Goal: Task Accomplishment & Management: Use online tool/utility

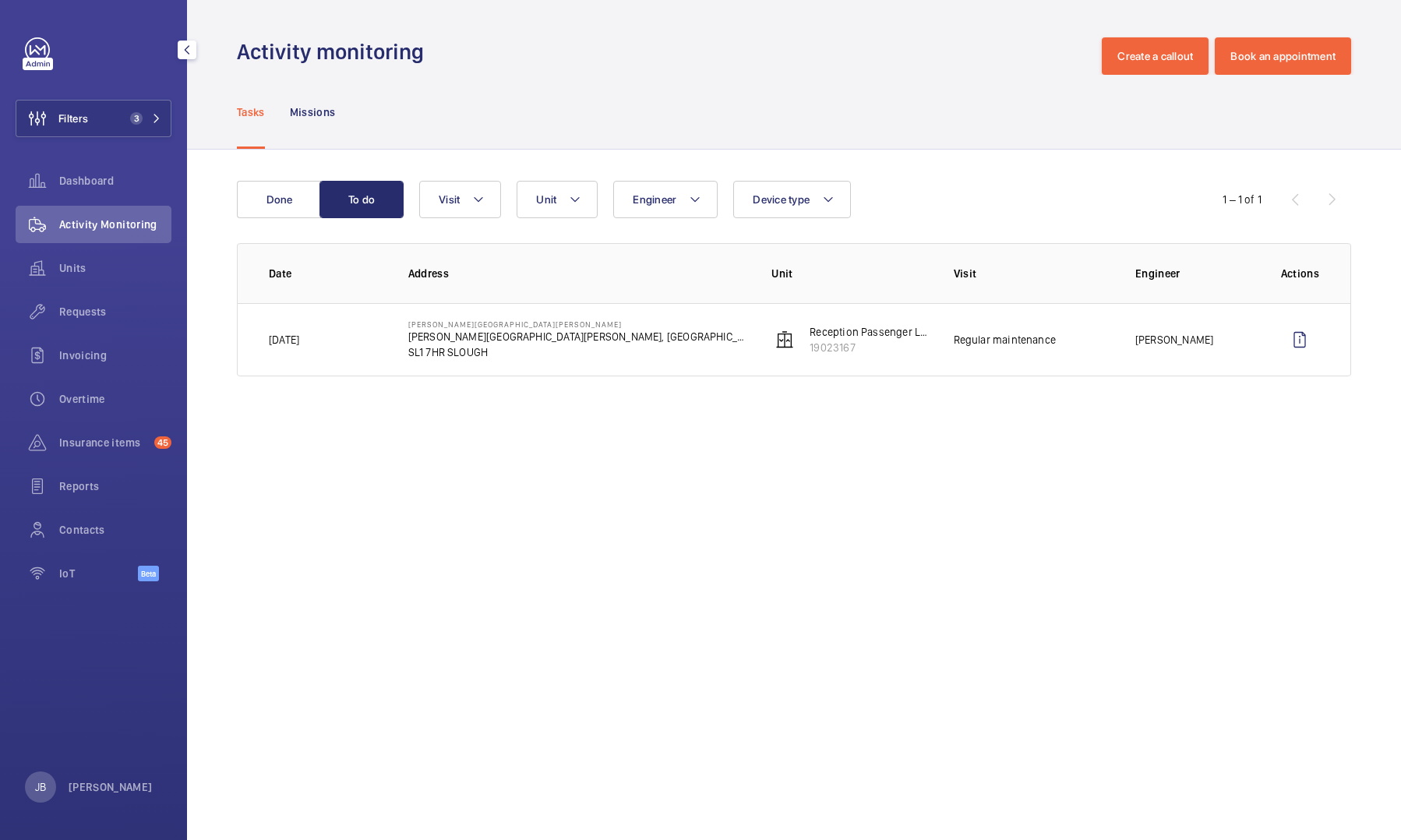
click at [81, 111] on span "Filters" at bounding box center [73, 118] width 30 height 15
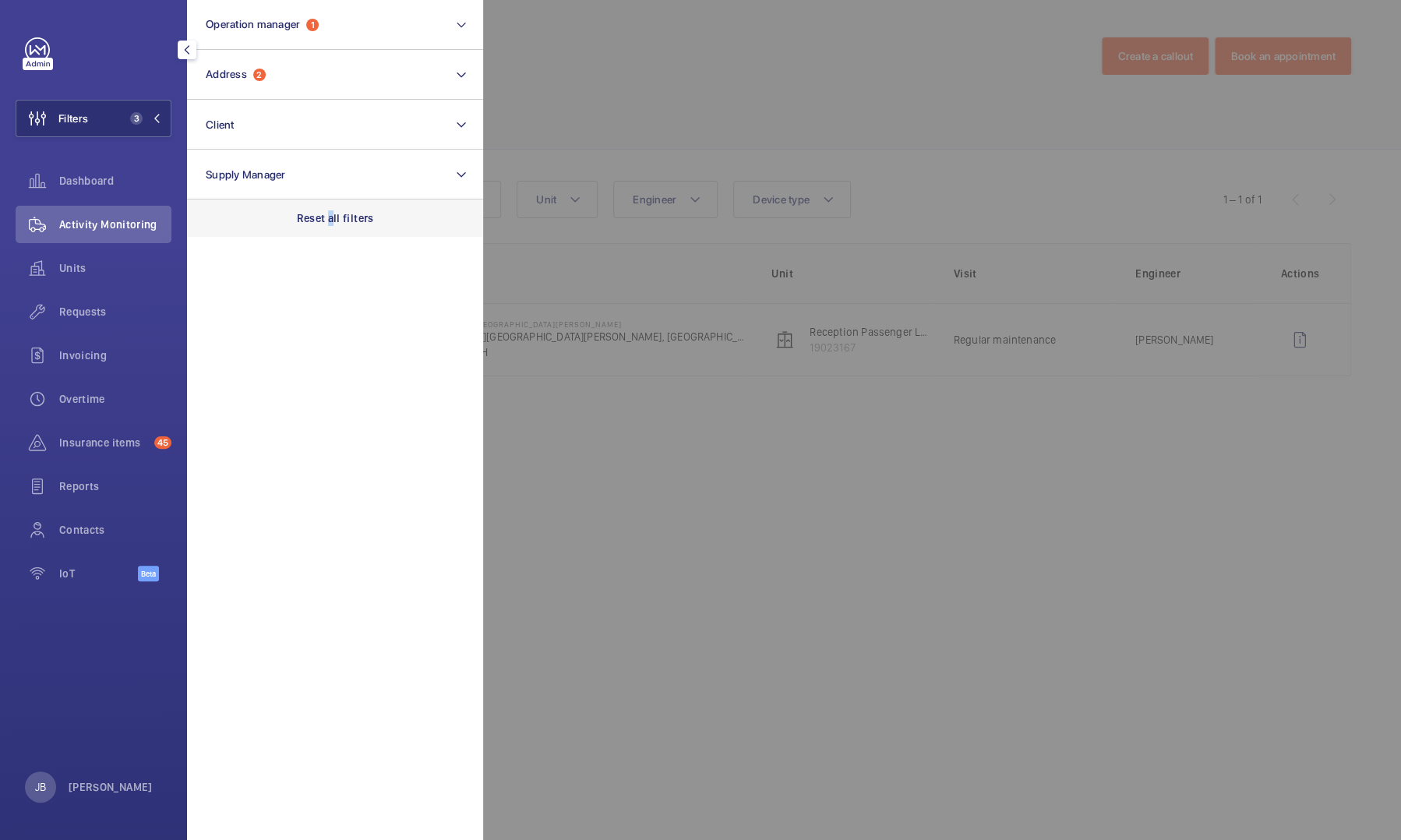
click at [331, 227] on div "Reset all filters" at bounding box center [335, 218] width 296 height 38
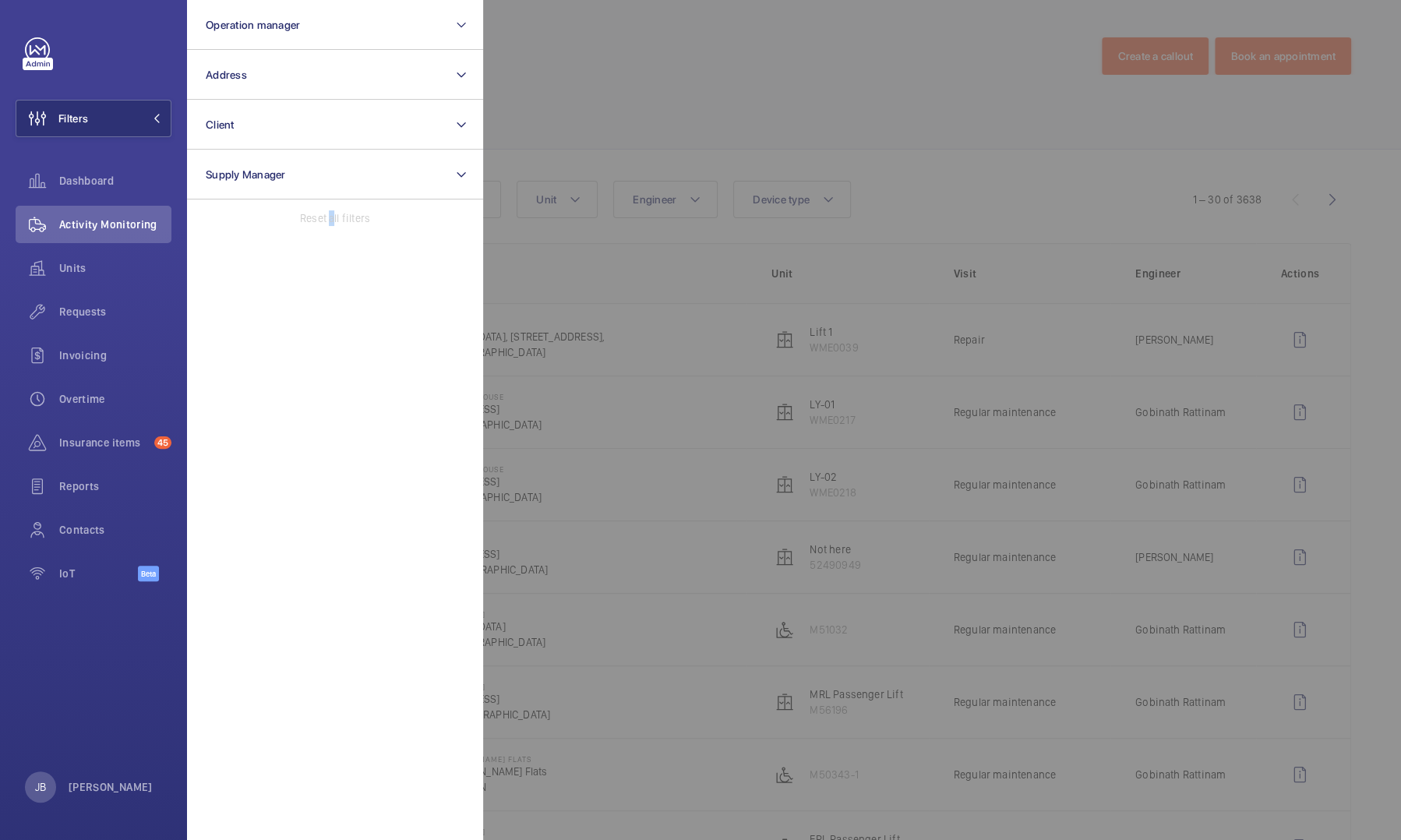
drag, startPoint x: 332, startPoint y: 227, endPoint x: 651, endPoint y: 73, distance: 354.2
click at [690, 82] on div at bounding box center [1183, 420] width 1401 height 840
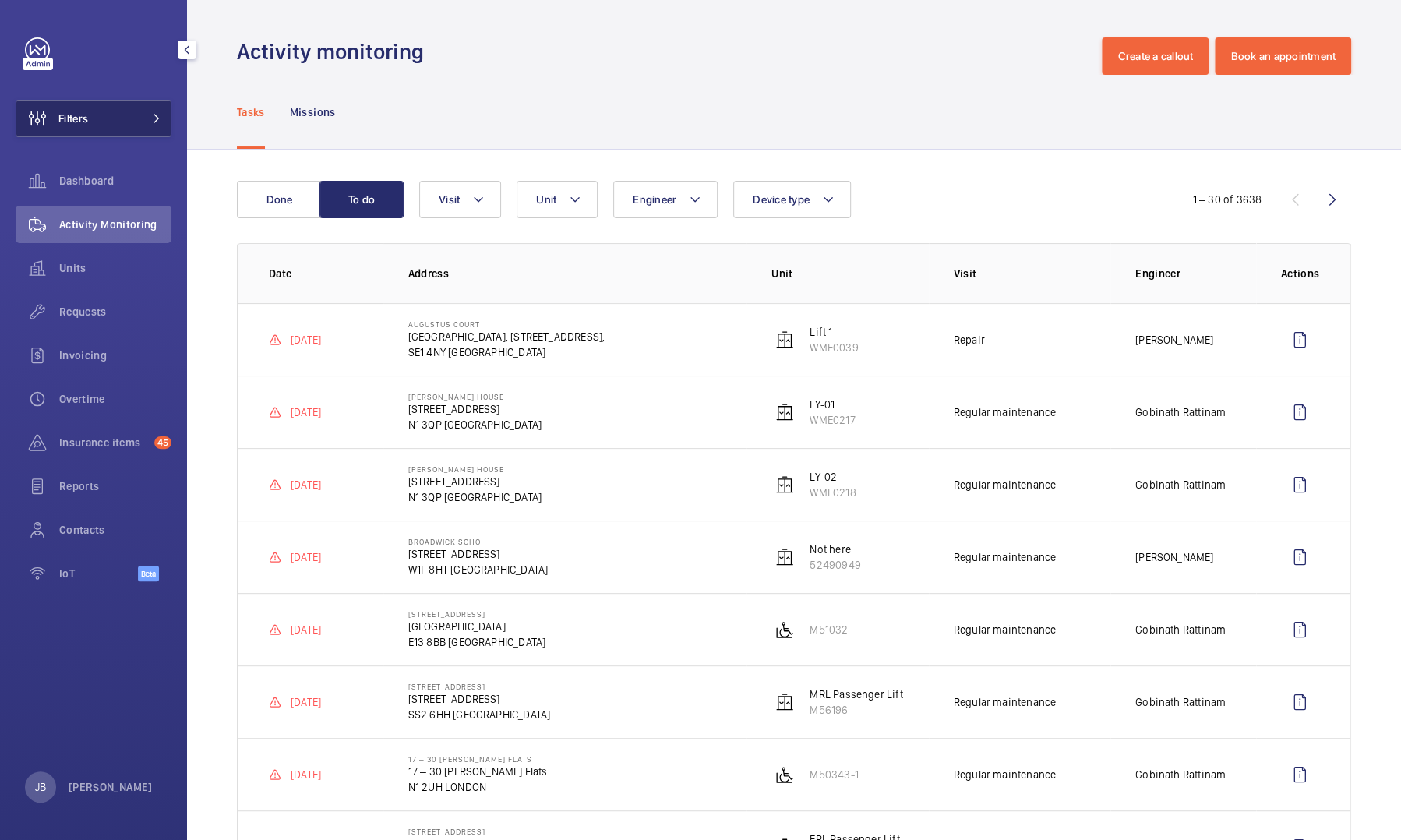
click at [94, 121] on button "Filters" at bounding box center [93, 119] width 156 height 38
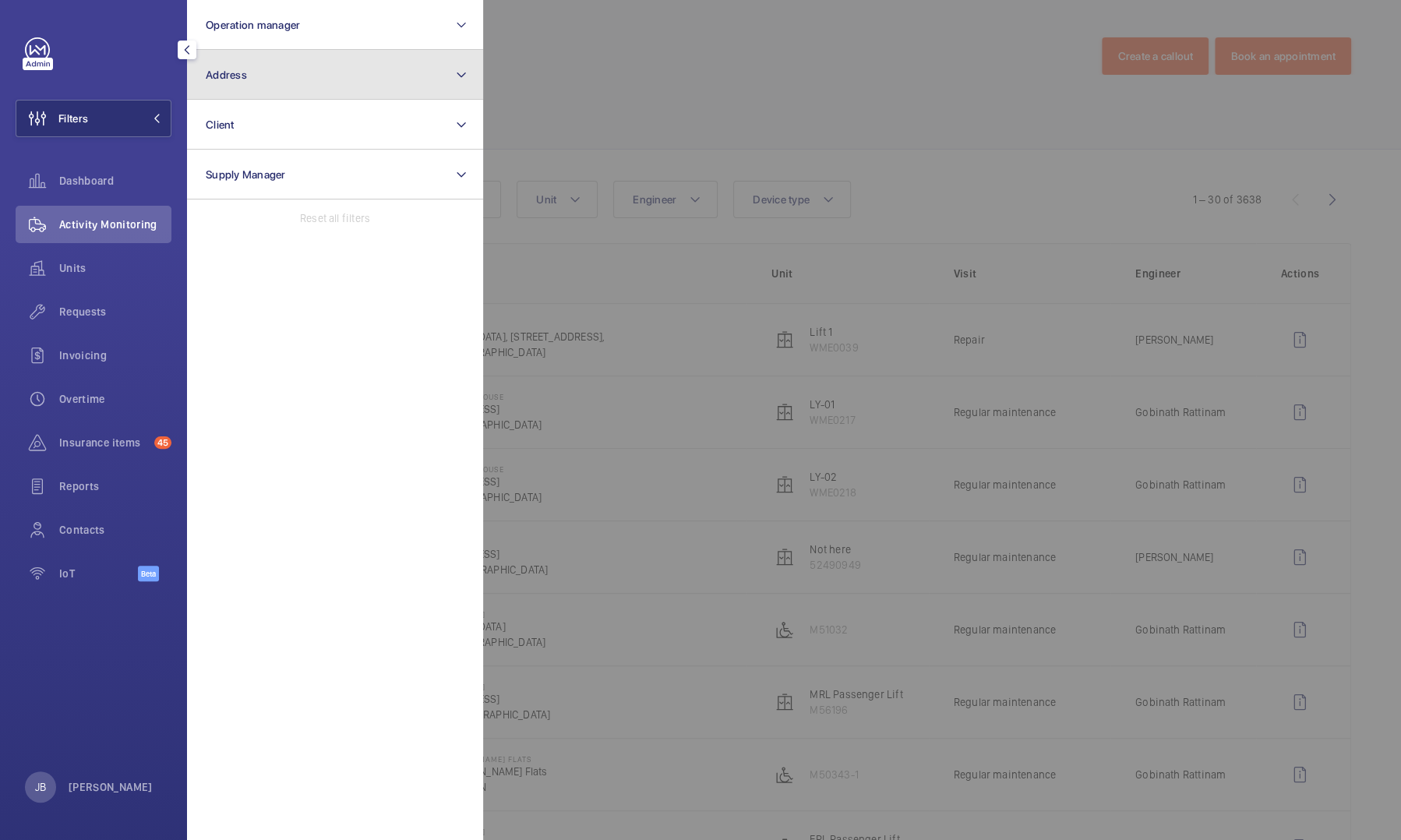
click at [308, 73] on button "Address" at bounding box center [335, 74] width 296 height 50
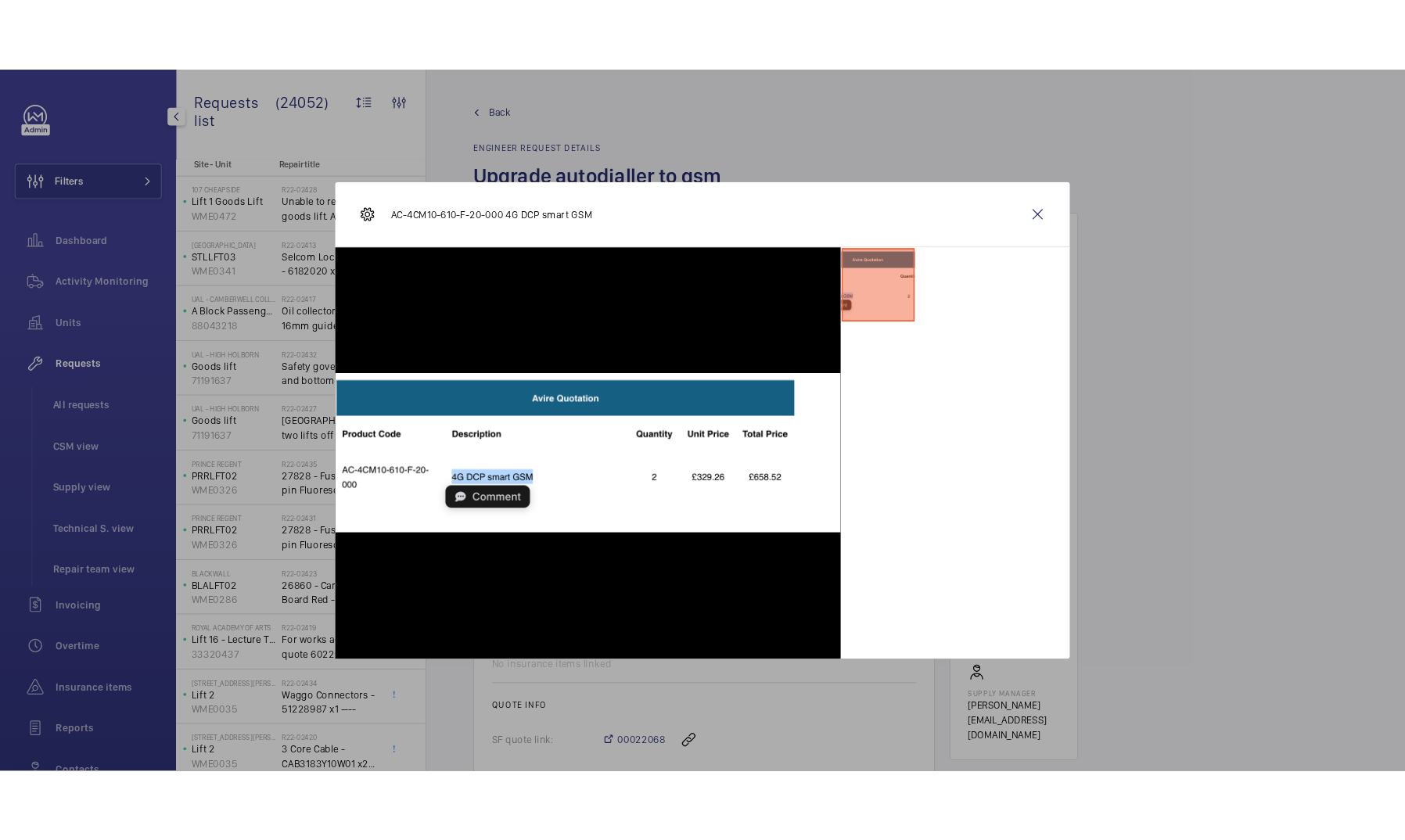
scroll to position [714, 0]
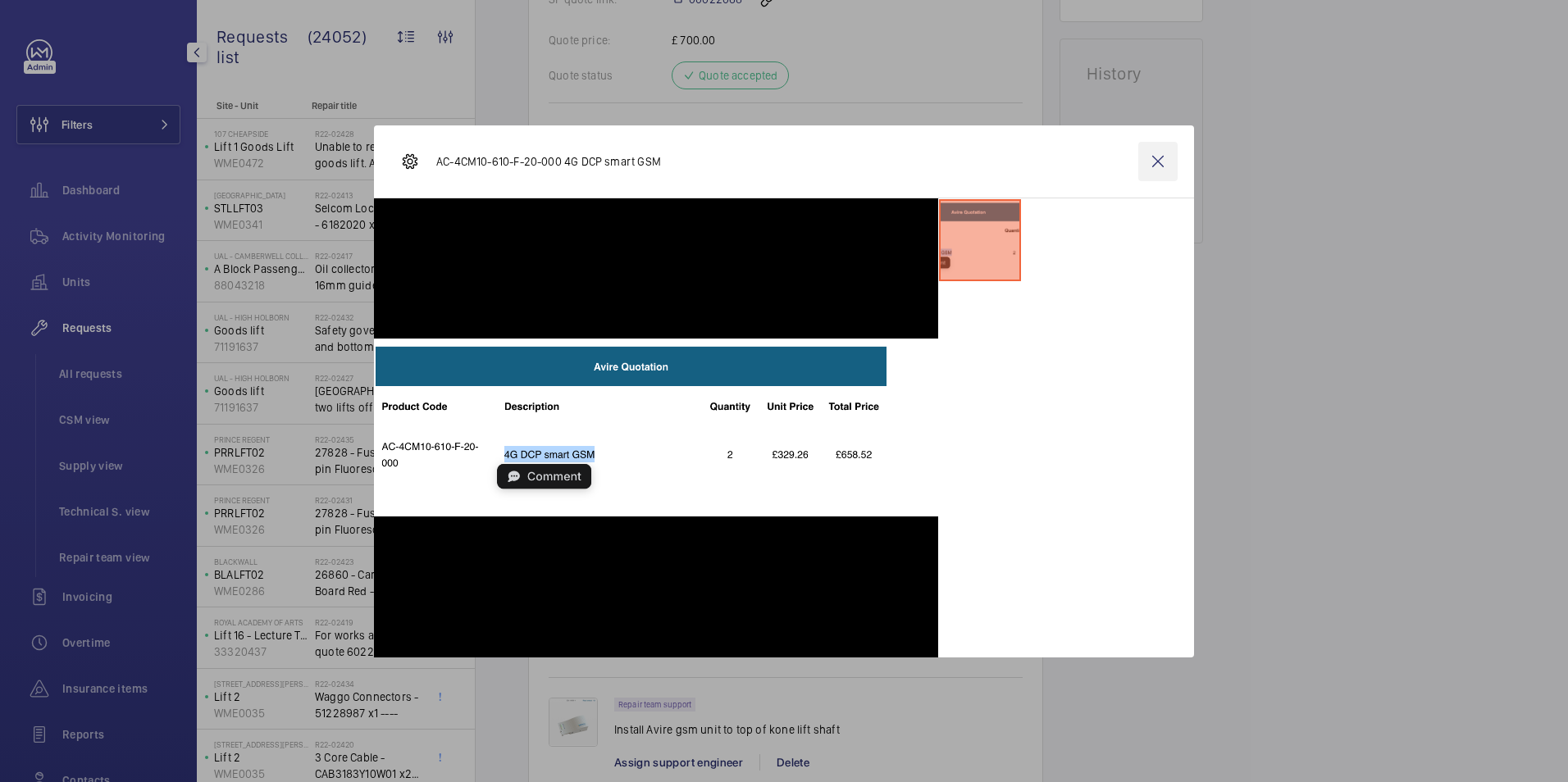
click at [1154, 162] on wm-front-icon-button at bounding box center [1157, 161] width 40 height 40
